Goal: Transaction & Acquisition: Book appointment/travel/reservation

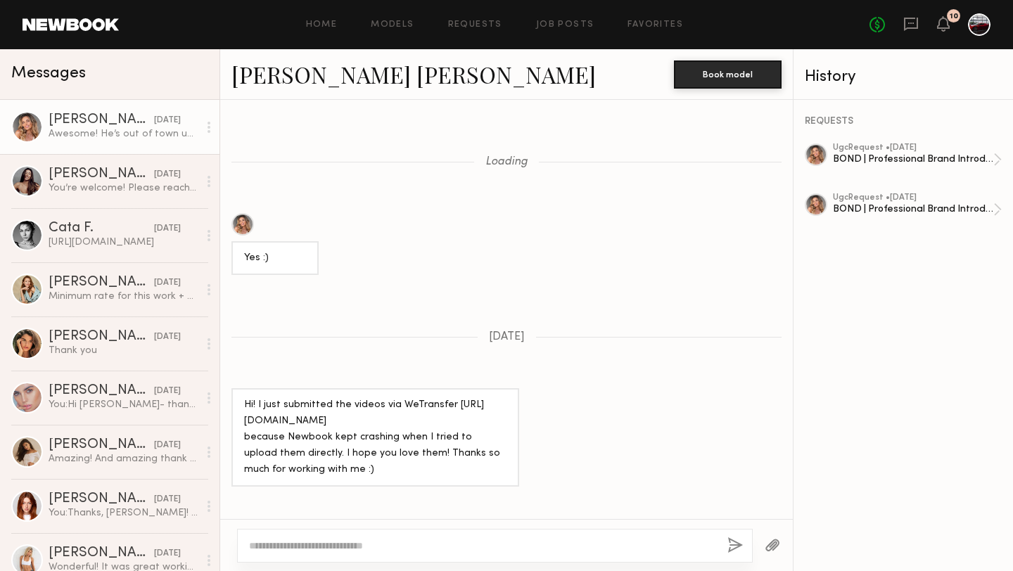
scroll to position [971, 0]
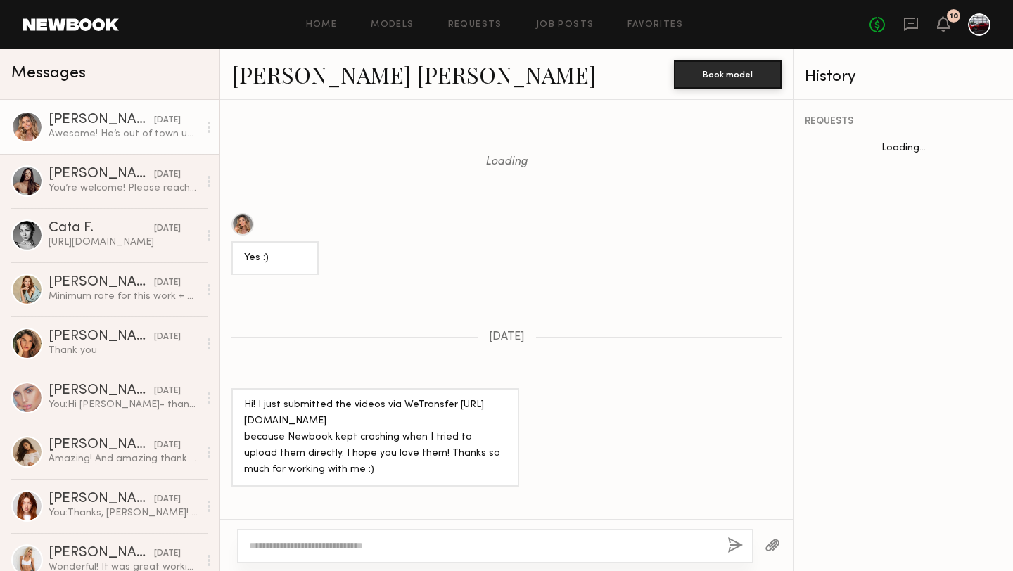
scroll to position [864, 0]
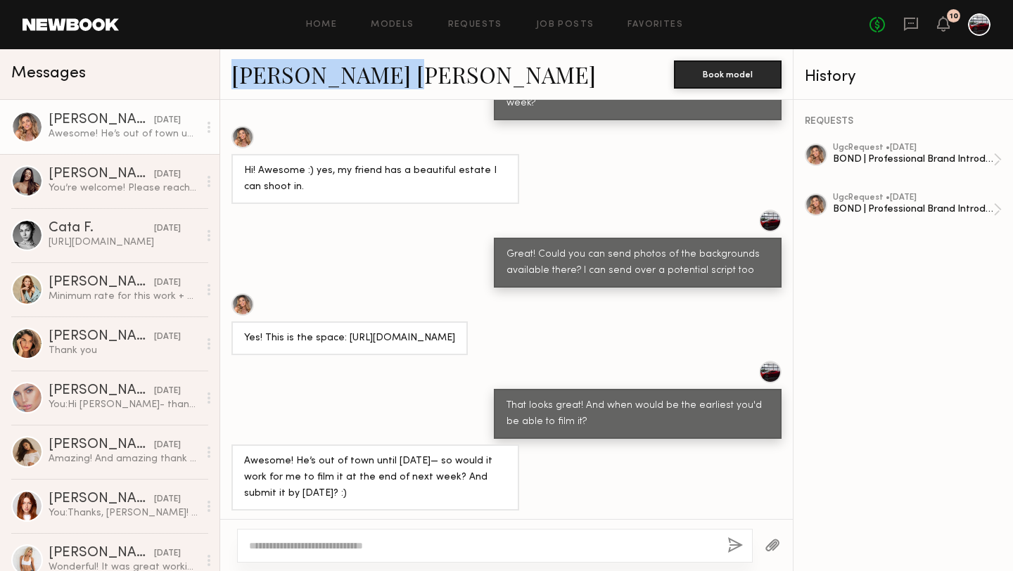
drag, startPoint x: 220, startPoint y: 72, endPoint x: 393, endPoint y: 77, distance: 173.1
click at [393, 77] on div "Kacie Nicole M. Book model" at bounding box center [506, 74] width 573 height 51
copy link "Kacie Nicole M."
click at [390, 23] on link "Models" at bounding box center [392, 24] width 43 height 9
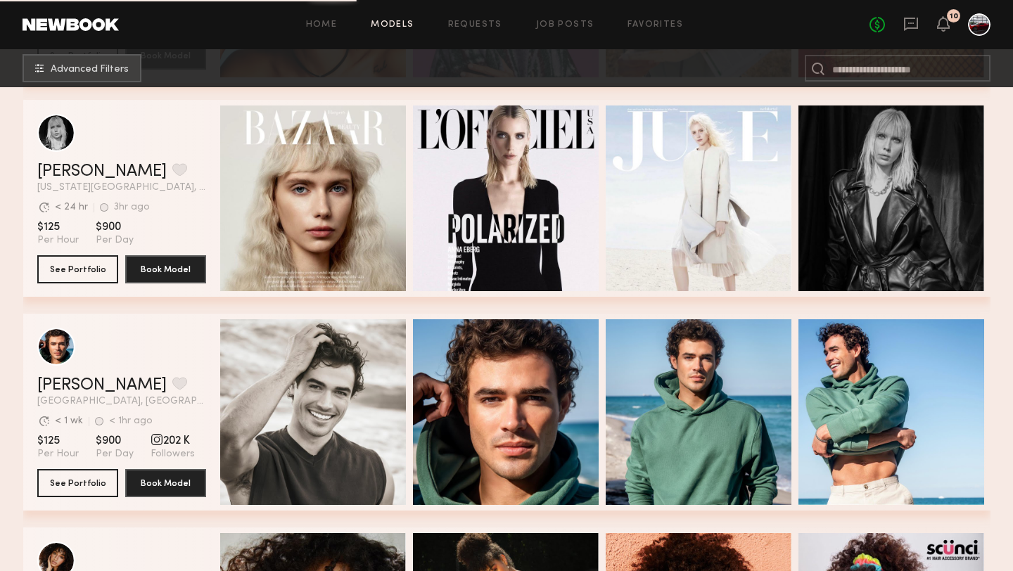
scroll to position [6789, 0]
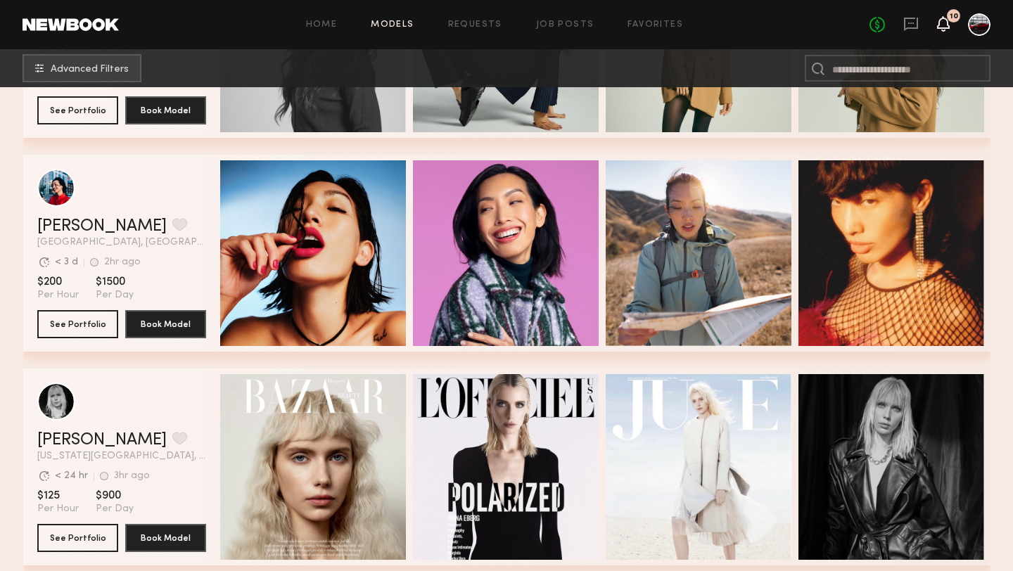
click at [942, 19] on icon at bounding box center [943, 23] width 11 height 10
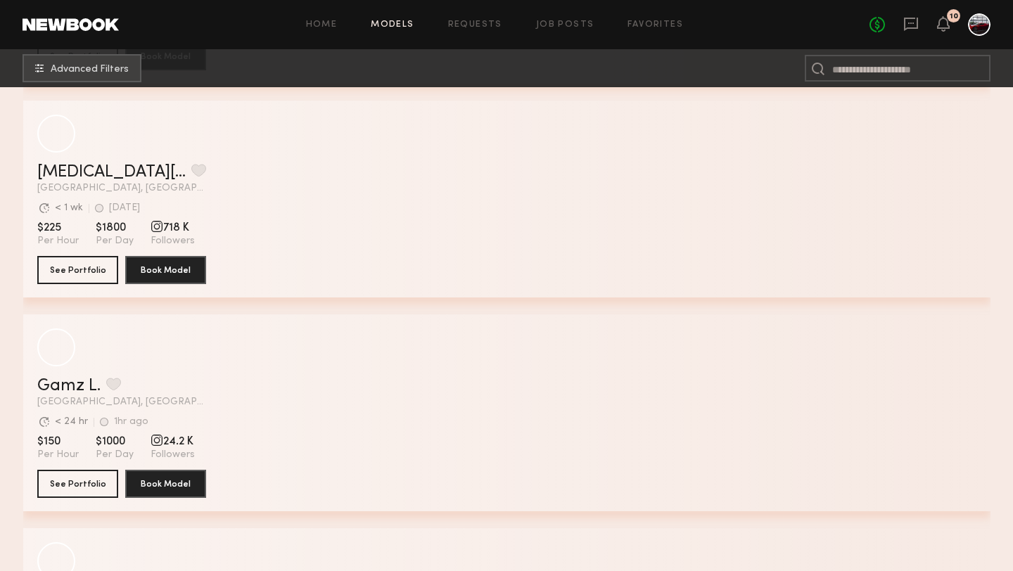
scroll to position [9833, 0]
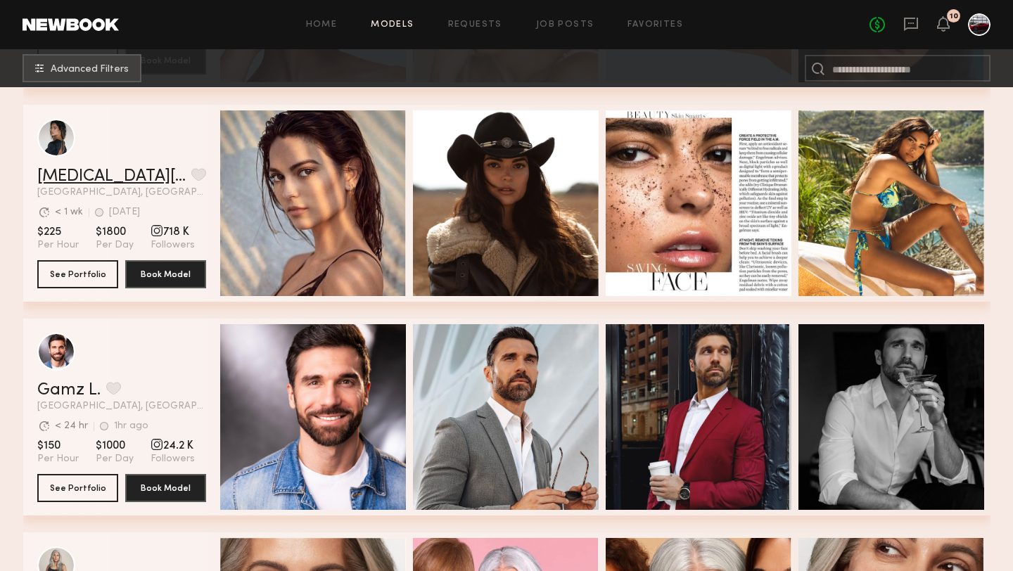
click at [44, 174] on link "[MEDICAL_DATA][PERSON_NAME]" at bounding box center [111, 176] width 148 height 17
